Goal: Feedback & Contribution: Leave review/rating

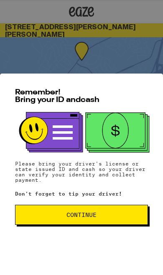
click at [36, 223] on button "Continue" at bounding box center [81, 214] width 133 height 20
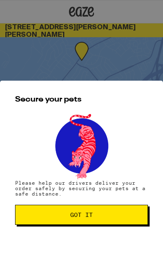
click at [33, 224] on button "Got it" at bounding box center [81, 214] width 133 height 20
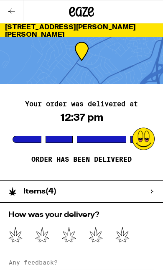
click at [94, 212] on h2 "How was your delivery?" at bounding box center [81, 215] width 146 height 8
click at [126, 233] on icon at bounding box center [122, 234] width 13 height 15
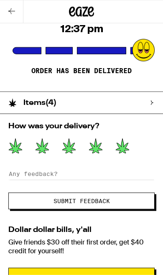
scroll to position [89, 0]
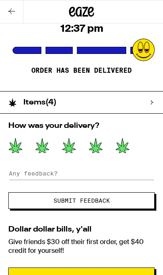
click at [97, 203] on span "Submit Feedback" at bounding box center [81, 200] width 56 height 6
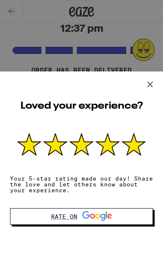
click at [134, 107] on div "Loved your experience? Your 5-star rating made our day! Share the love and let …" at bounding box center [81, 172] width 163 height 203
click at [154, 91] on icon at bounding box center [150, 84] width 13 height 13
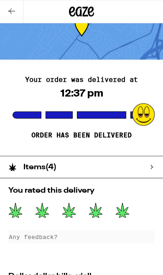
scroll to position [0, 0]
